Goal: Understand process/instructions

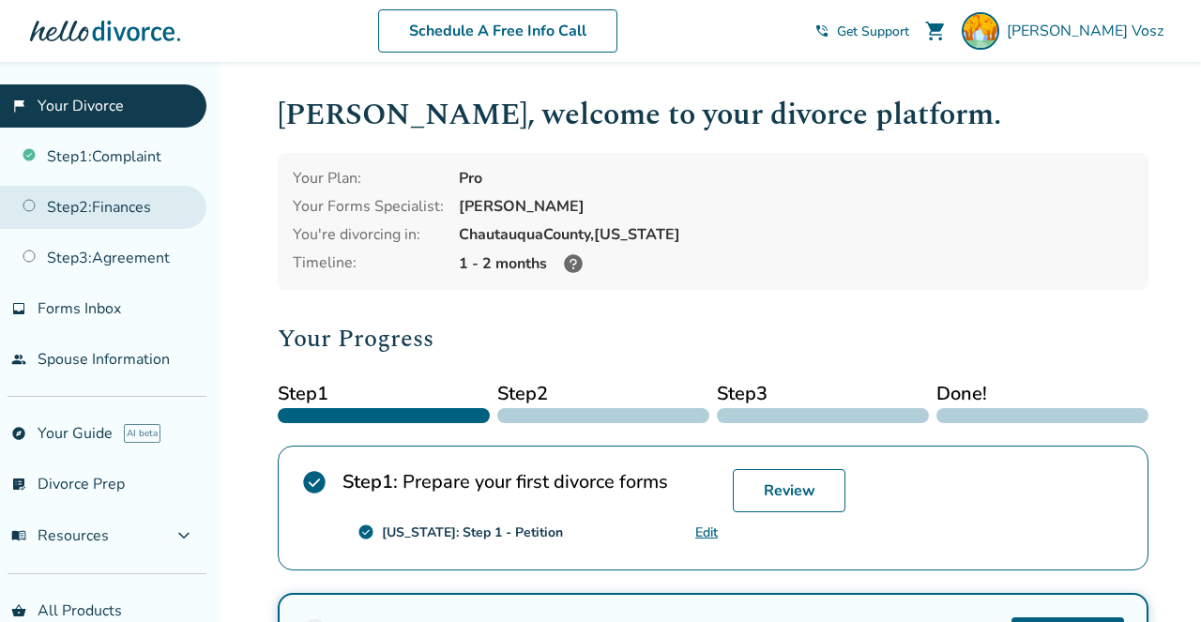
click at [111, 196] on link "Step 2 : Finances" at bounding box center [103, 207] width 206 height 43
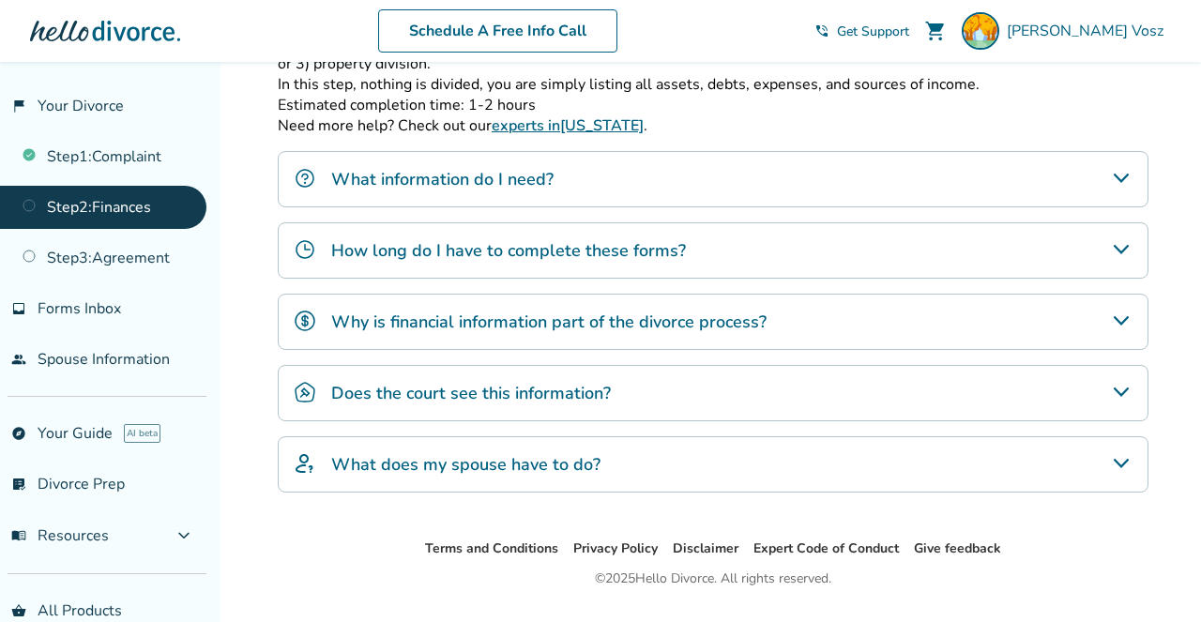
scroll to position [385, 0]
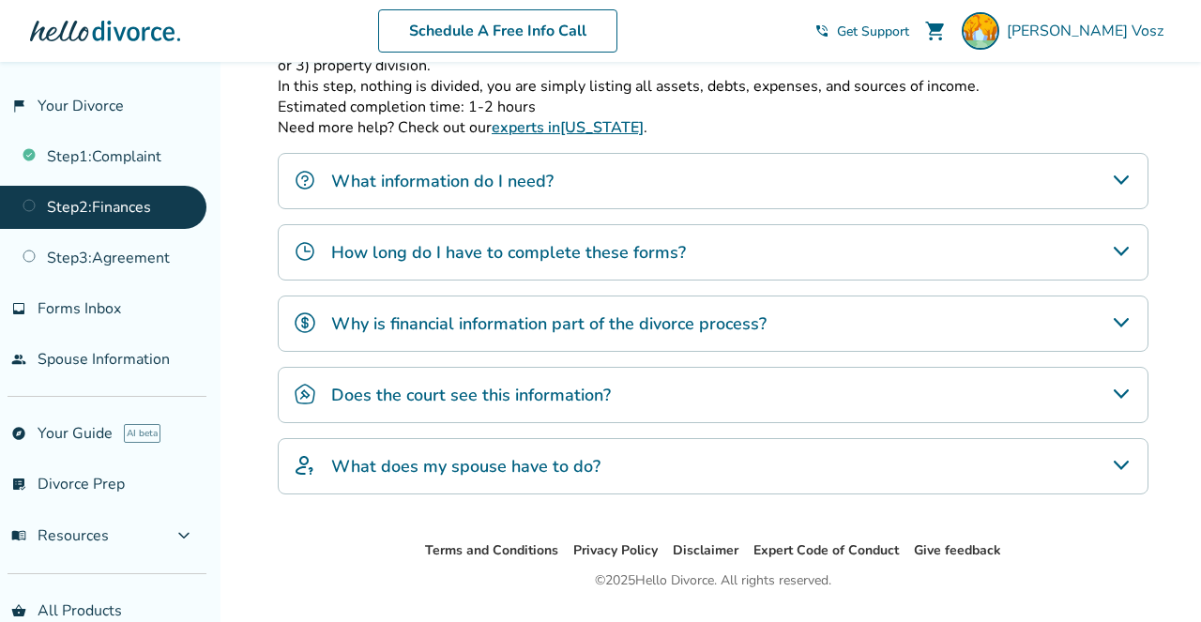
click at [793, 478] on div "What does my spouse have to do?" at bounding box center [713, 466] width 871 height 56
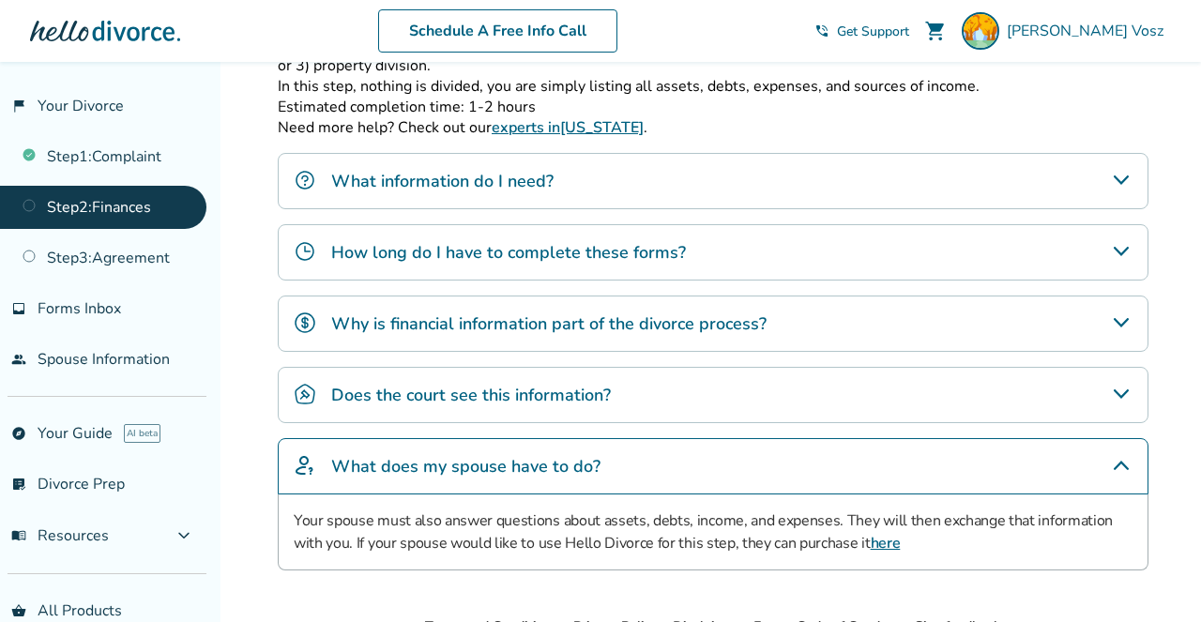
click at [795, 482] on div "What does my spouse have to do?" at bounding box center [713, 466] width 871 height 56
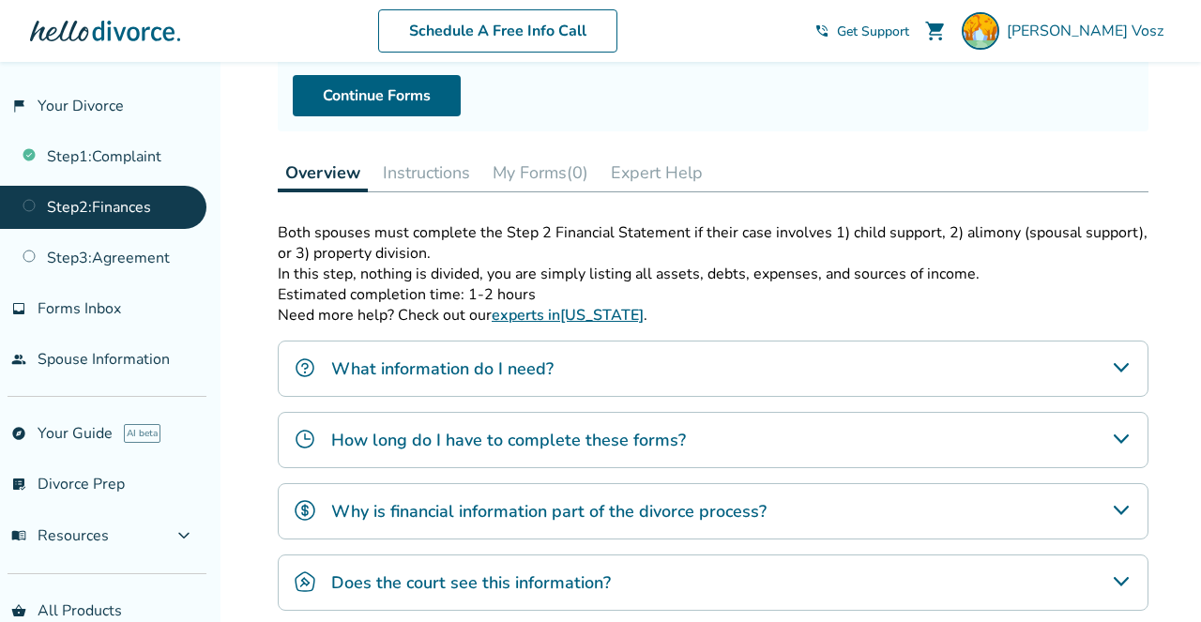
scroll to position [196, 0]
click at [432, 165] on button "Instructions" at bounding box center [426, 174] width 102 height 38
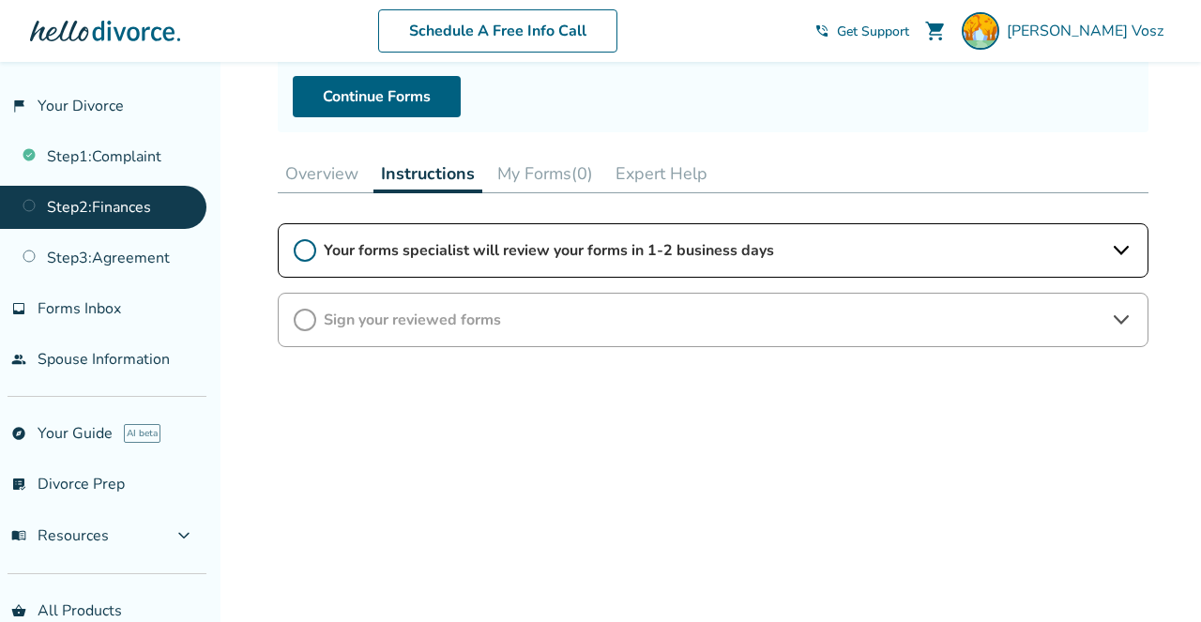
click at [1114, 254] on icon at bounding box center [1121, 250] width 23 height 23
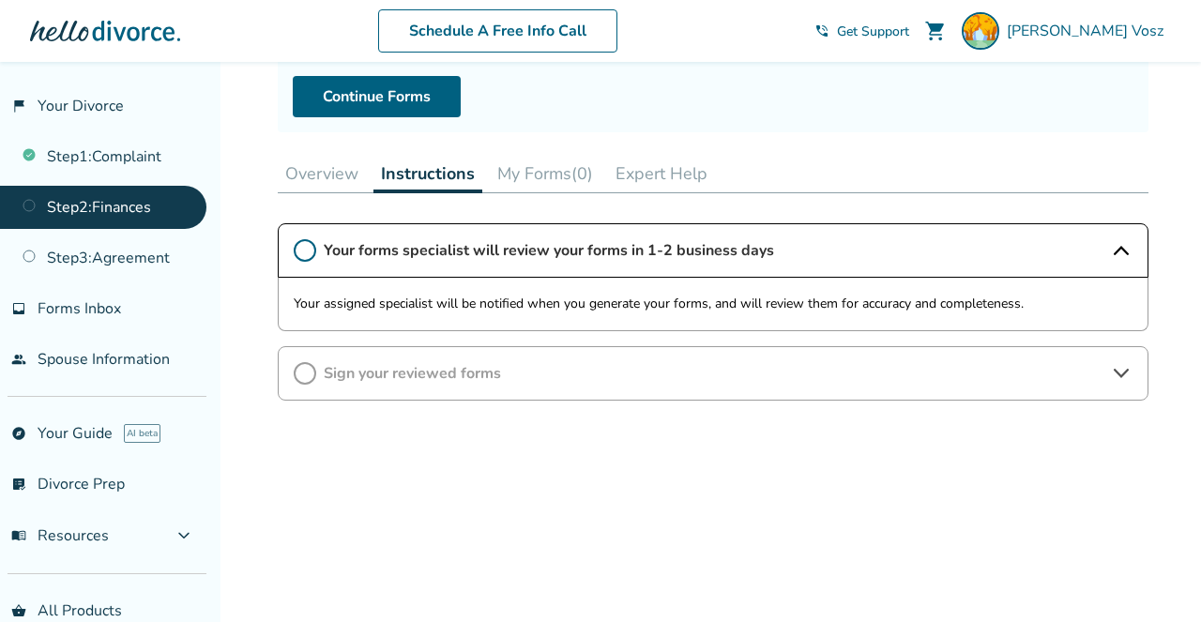
click at [1115, 254] on icon at bounding box center [1121, 250] width 23 height 23
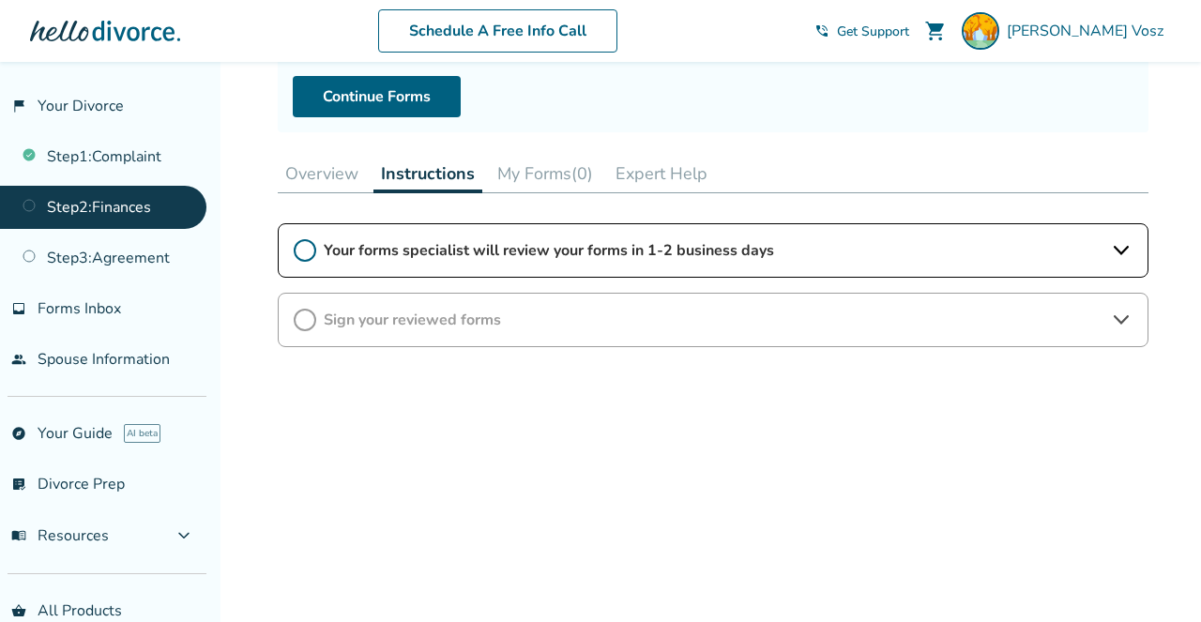
click at [553, 172] on button "My Forms (0)" at bounding box center [545, 174] width 111 height 38
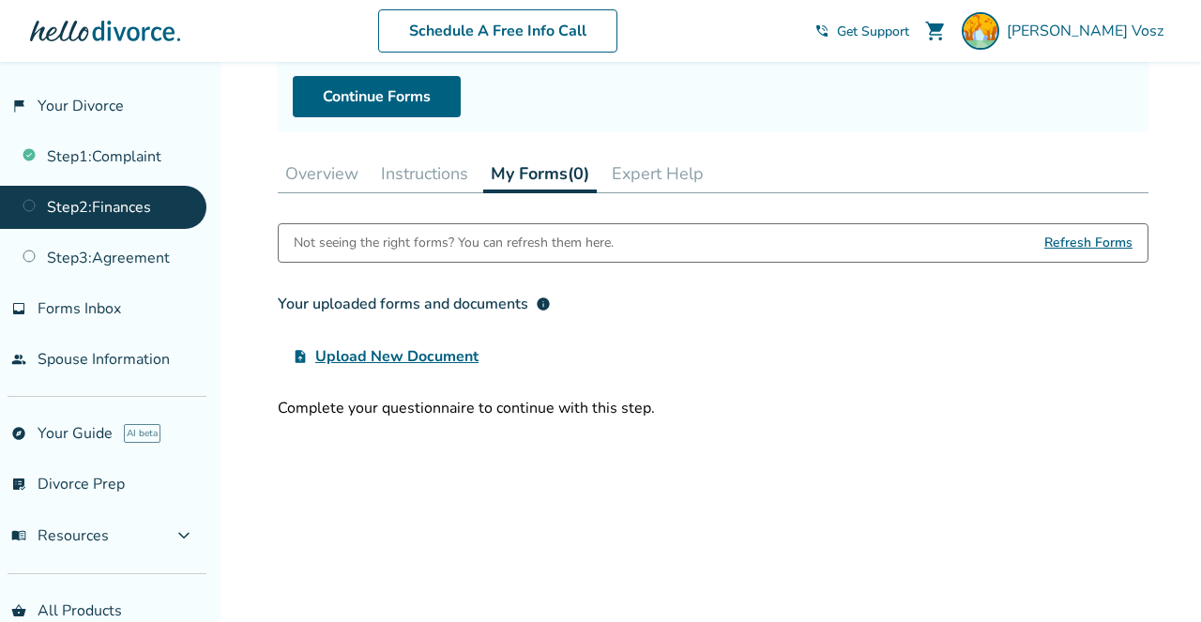
click at [327, 182] on button "Overview" at bounding box center [322, 174] width 88 height 38
